Goal: Task Accomplishment & Management: Complete application form

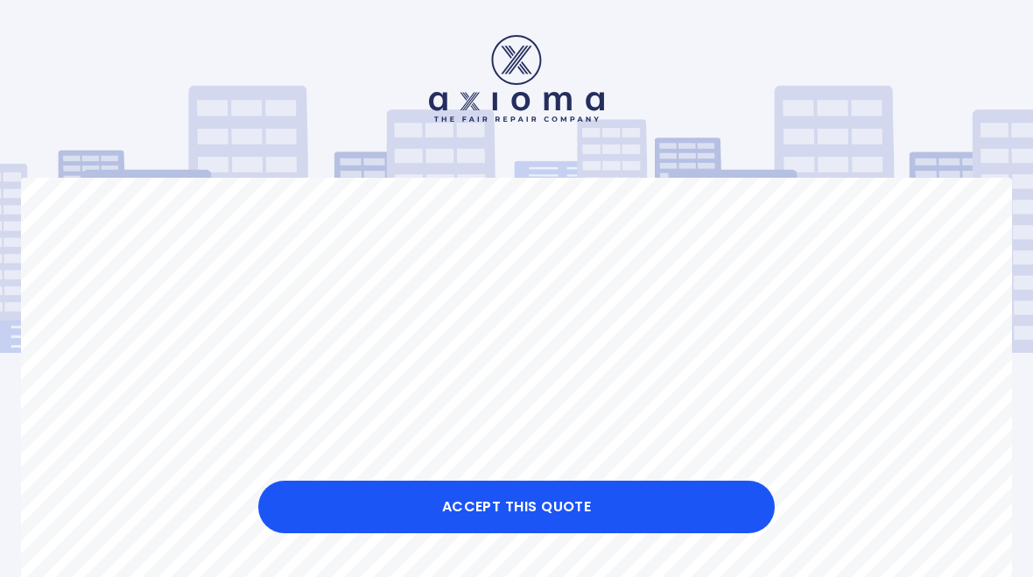
click at [558, 503] on button "Accept this Quote" at bounding box center [516, 506] width 516 height 53
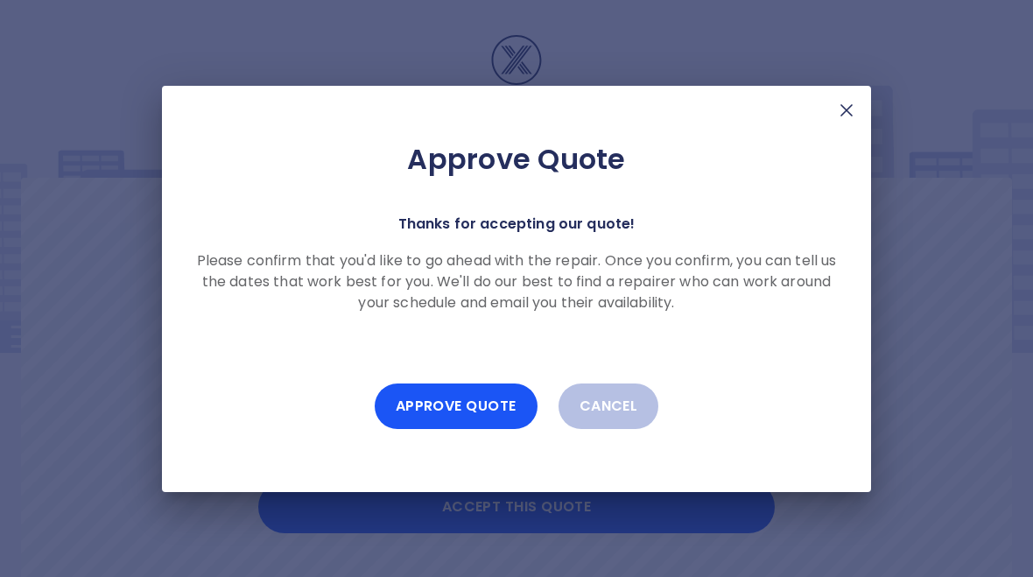
click at [472, 399] on button "Approve Quote" at bounding box center [456, 406] width 163 height 46
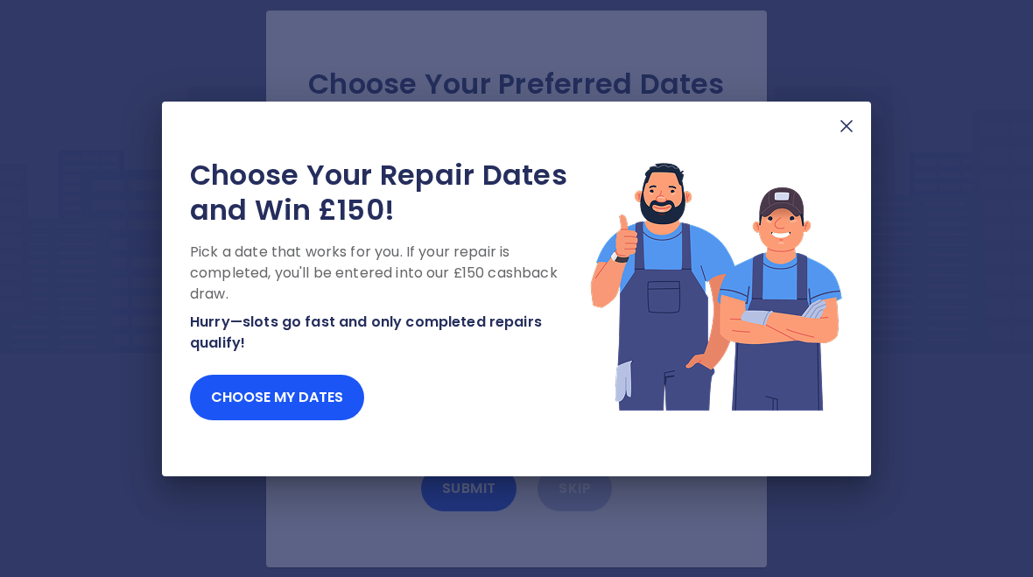
click at [298, 393] on button "Choose my dates" at bounding box center [277, 398] width 174 height 46
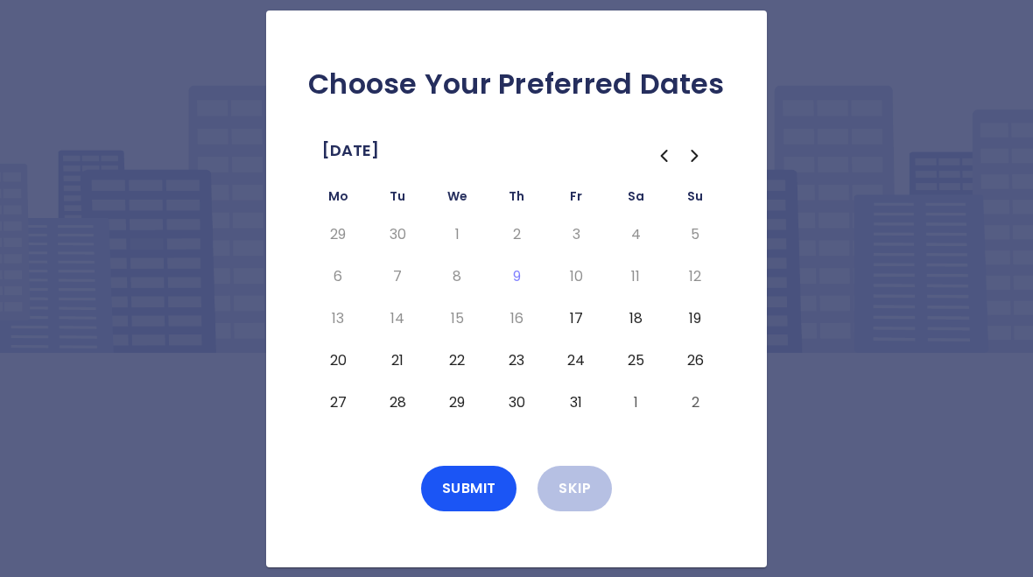
click at [576, 326] on button "17" at bounding box center [576, 319] width 32 height 28
click at [398, 367] on button "21" at bounding box center [398, 361] width 32 height 28
click at [519, 361] on button "23" at bounding box center [517, 361] width 32 height 28
click at [580, 361] on button "24" at bounding box center [576, 361] width 32 height 28
click at [476, 489] on button "Submit" at bounding box center [469, 489] width 96 height 46
